Goal: Transaction & Acquisition: Purchase product/service

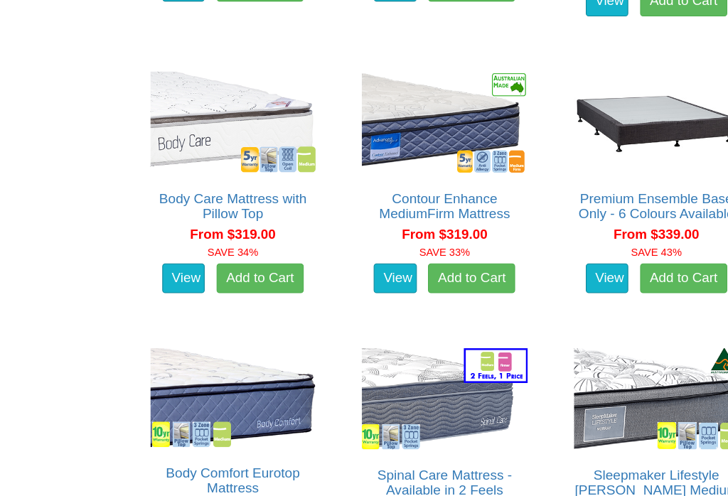
scroll to position [998, 0]
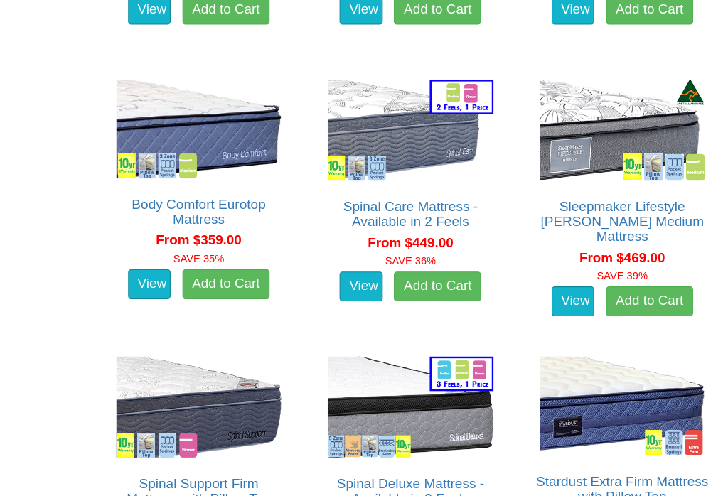
scroll to position [1253, 0]
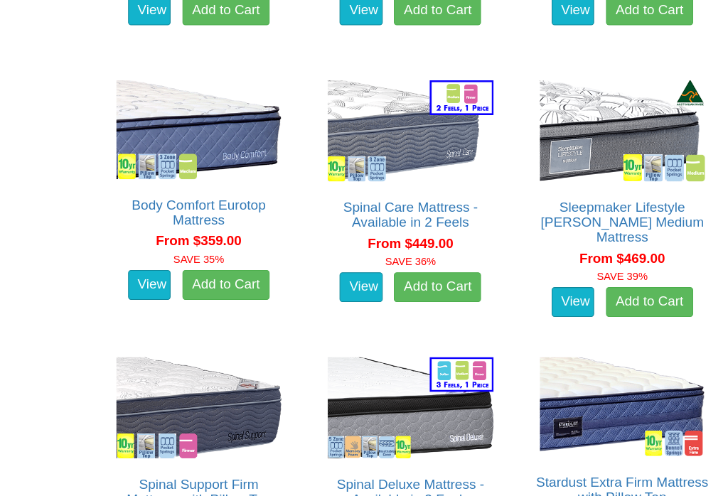
click at [382, 139] on img at bounding box center [424, 125] width 165 height 104
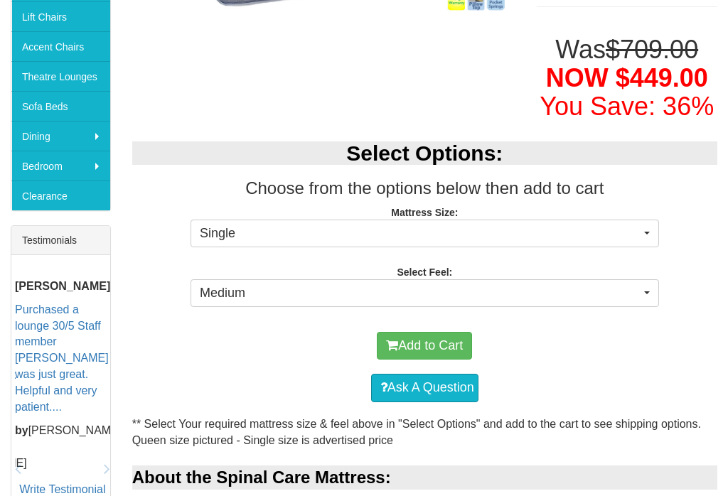
scroll to position [388, 0]
click at [640, 227] on button "Single" at bounding box center [424, 234] width 468 height 28
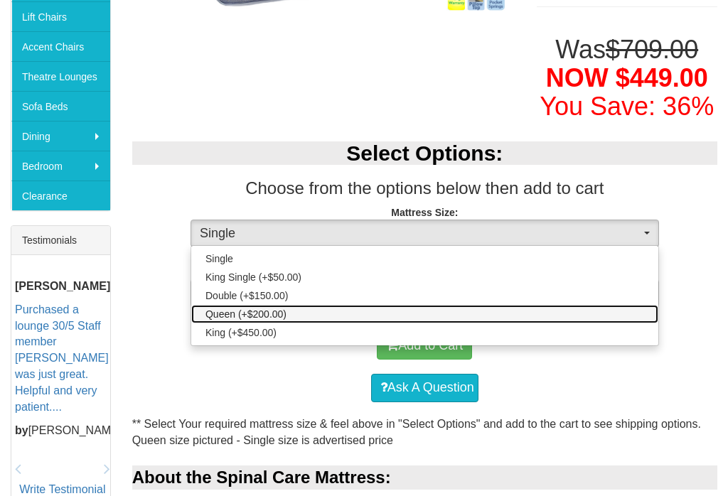
click at [271, 312] on span "Queen (+$200.00)" at bounding box center [245, 314] width 81 height 14
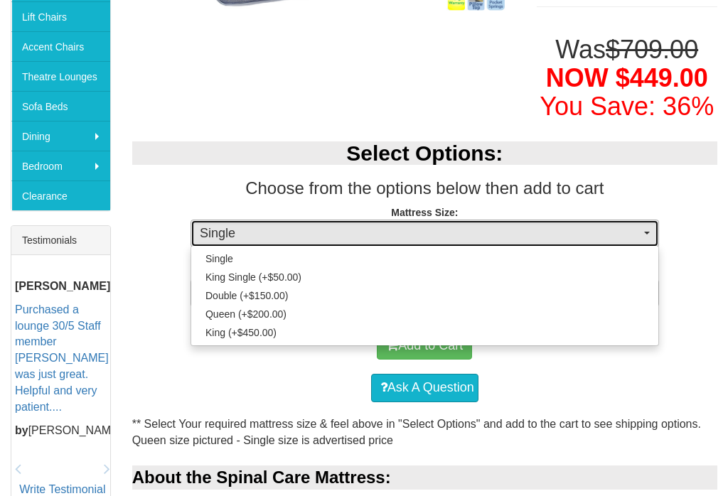
select select "189"
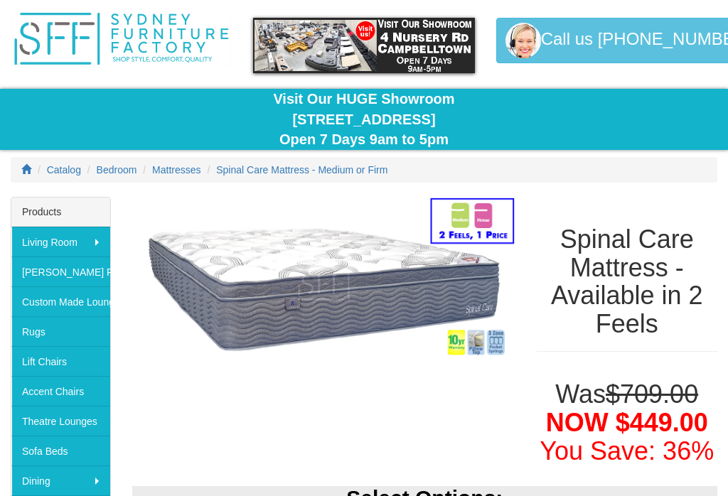
scroll to position [0, 0]
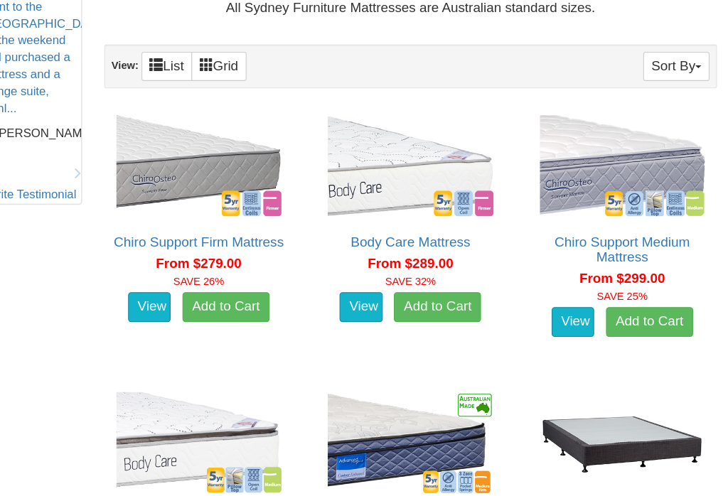
scroll to position [691, 0]
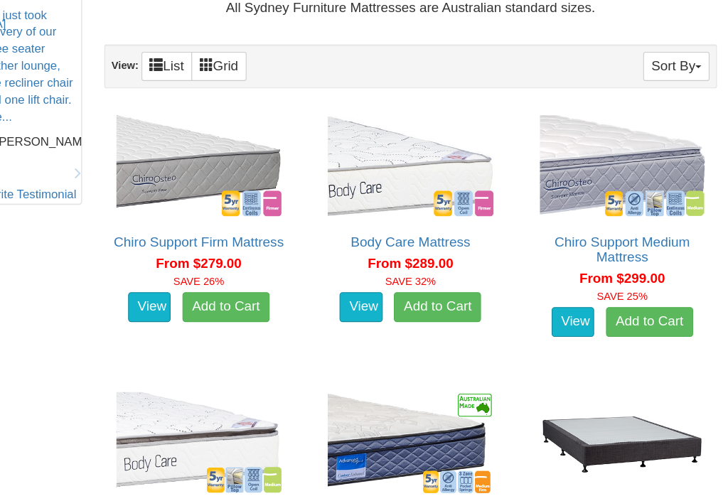
click at [178, 225] on link "Chiro Support Firm Mattress" at bounding box center [222, 232] width 162 height 14
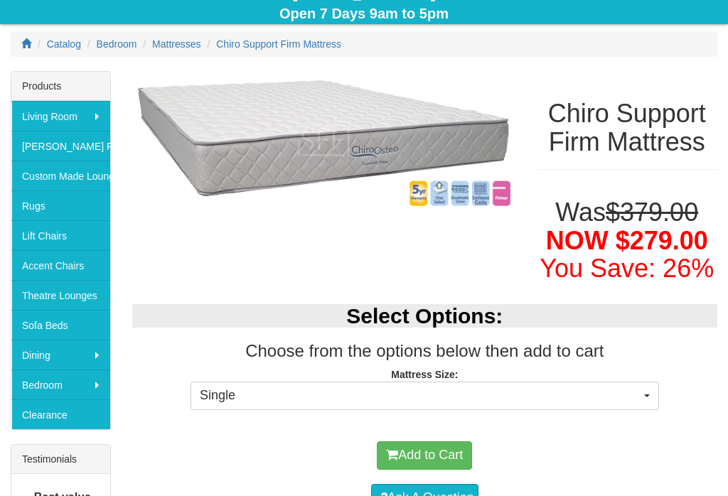
scroll to position [194, 0]
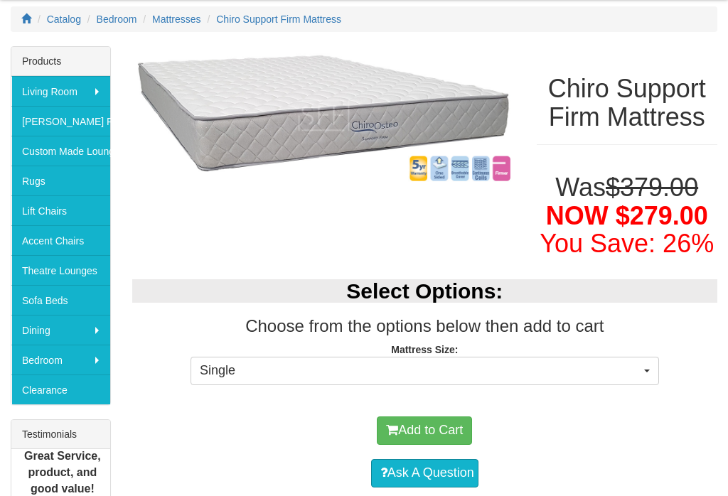
click at [647, 370] on button "Single" at bounding box center [424, 371] width 468 height 28
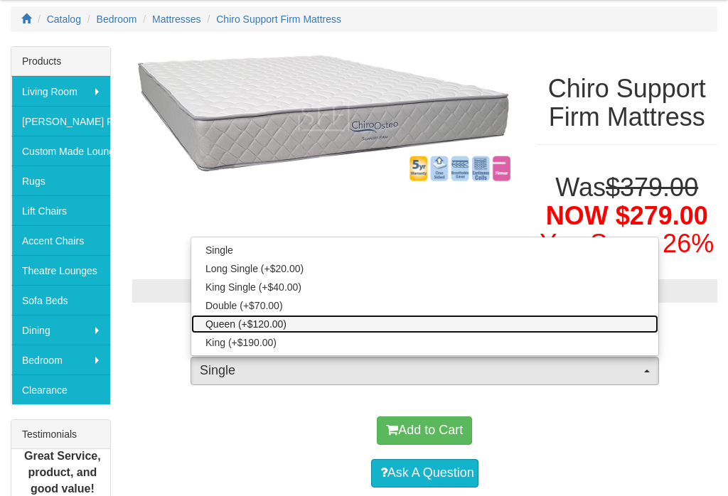
click at [274, 322] on span "Queen (+$120.00)" at bounding box center [245, 324] width 81 height 14
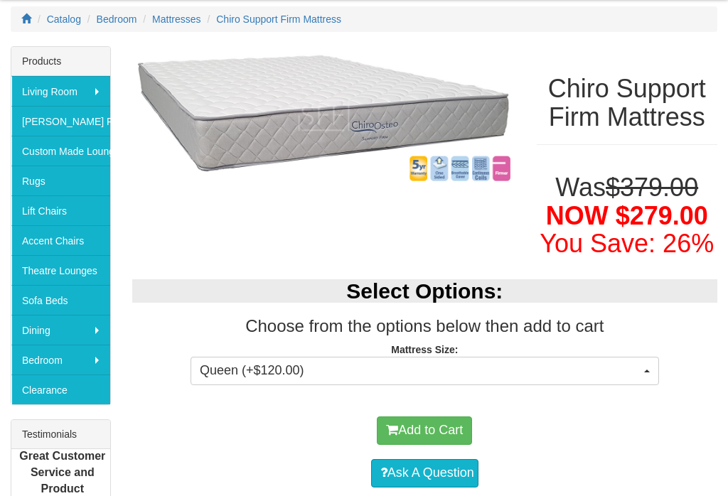
click at [644, 363] on button "Queen (+$120.00)" at bounding box center [424, 371] width 468 height 28
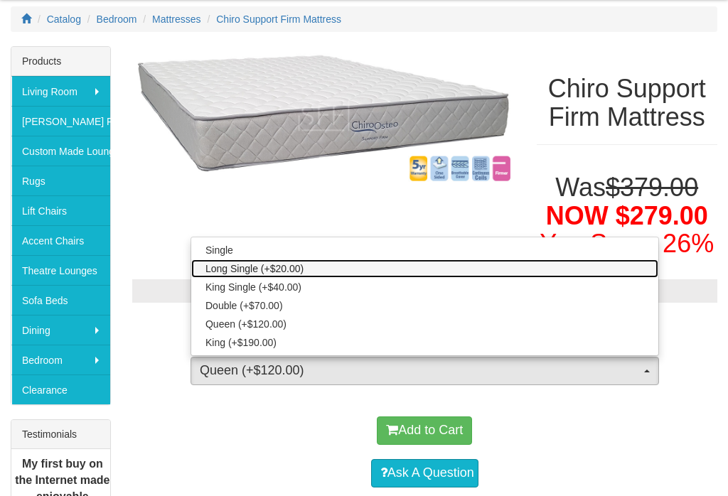
click at [290, 263] on span "Long Single (+$20.00)" at bounding box center [254, 268] width 98 height 14
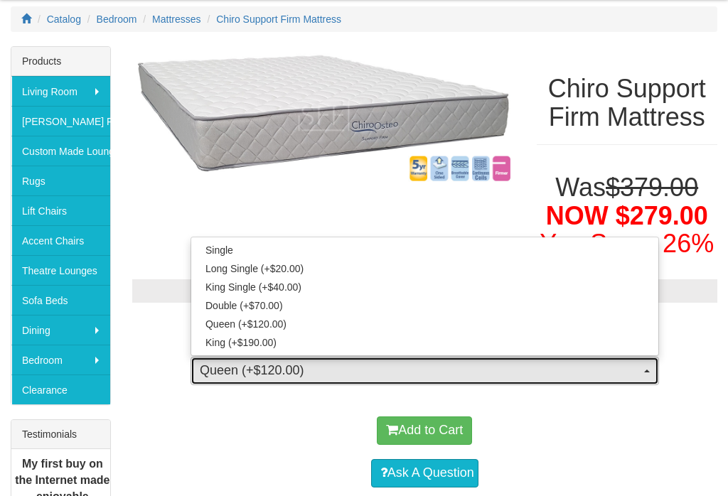
select select "1377"
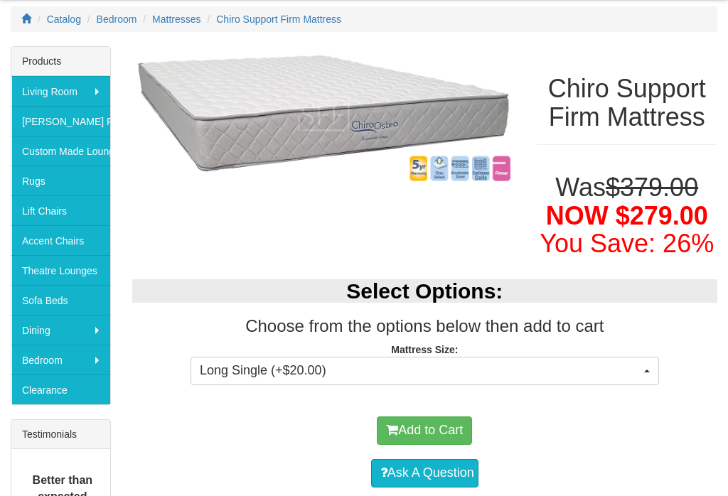
click at [640, 372] on button "Long Single (+$20.00)" at bounding box center [424, 371] width 468 height 28
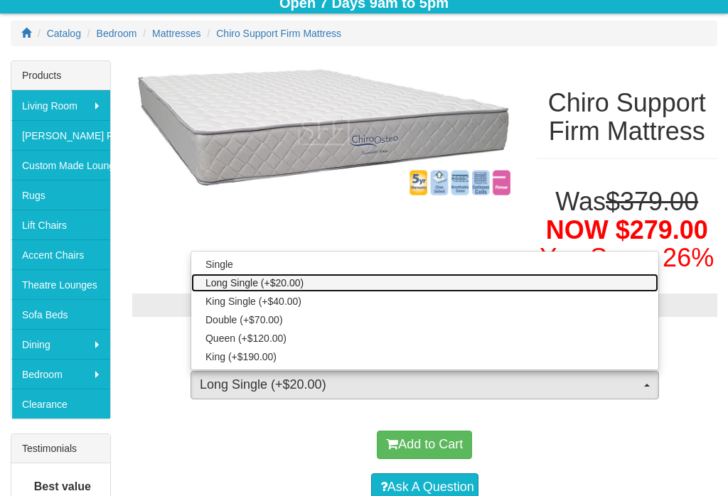
scroll to position [166, 0]
